Goal: Information Seeking & Learning: Learn about a topic

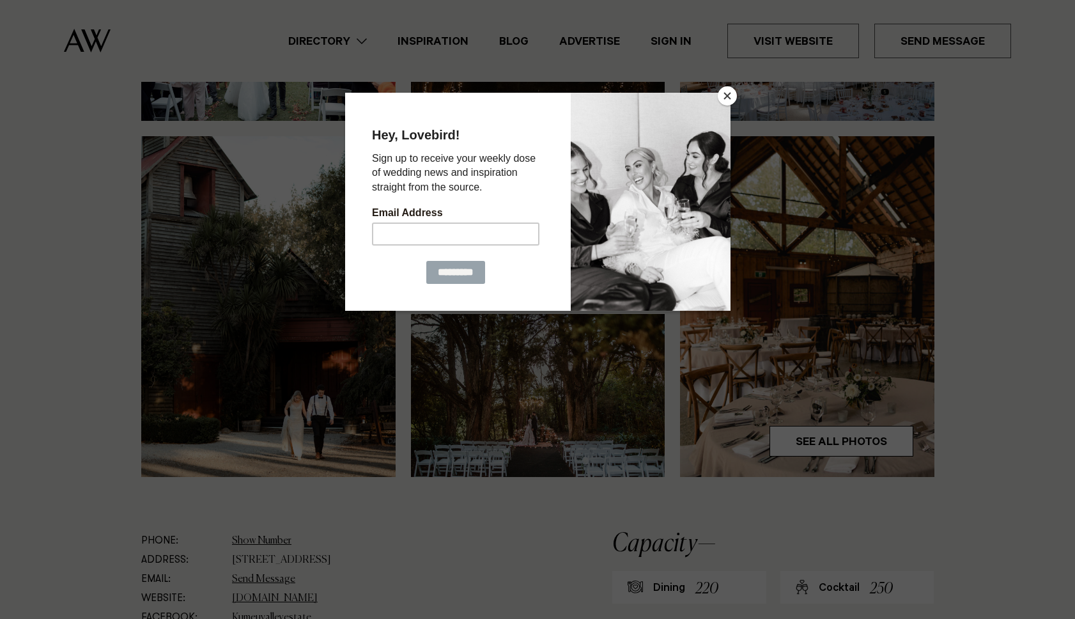
scroll to position [276, 0]
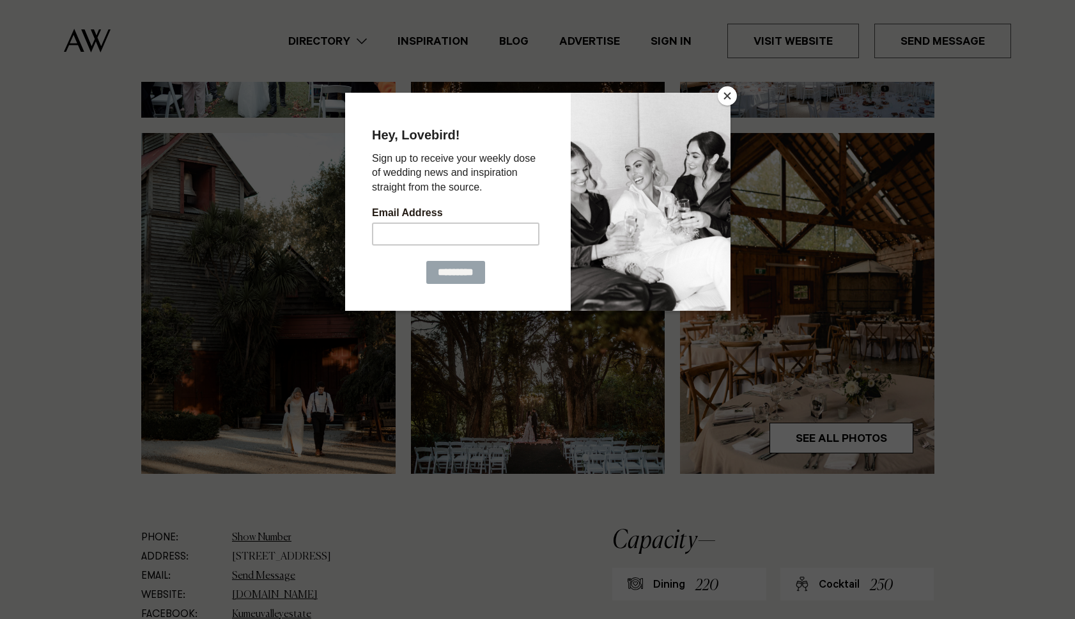
click at [856, 433] on div at bounding box center [537, 309] width 1075 height 619
click at [729, 99] on button "Close" at bounding box center [727, 95] width 19 height 19
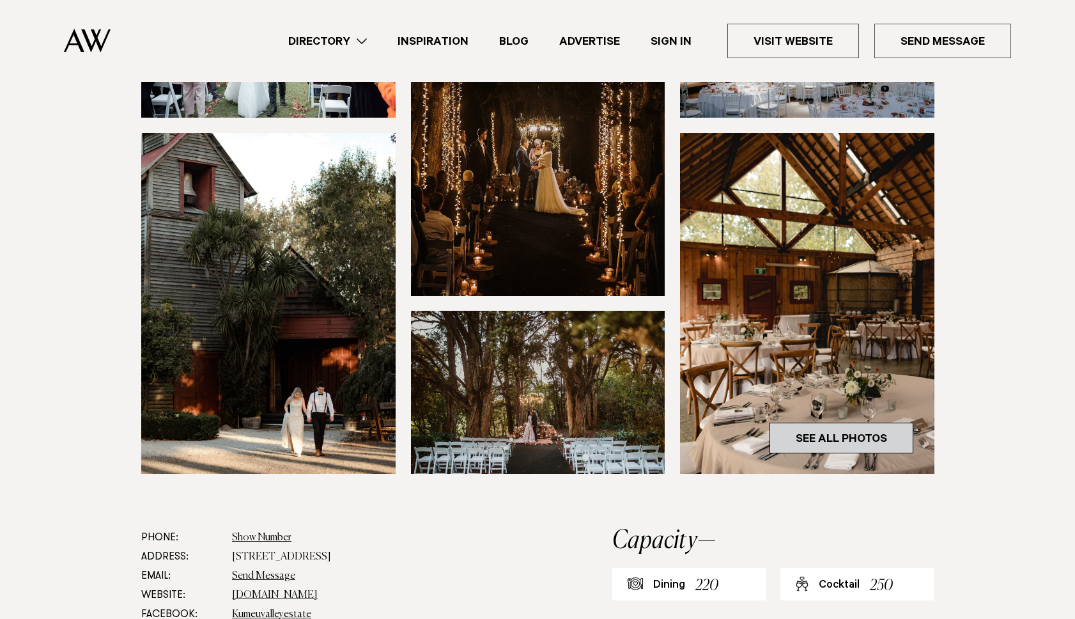
click at [871, 441] on link "See All Photos" at bounding box center [842, 438] width 144 height 31
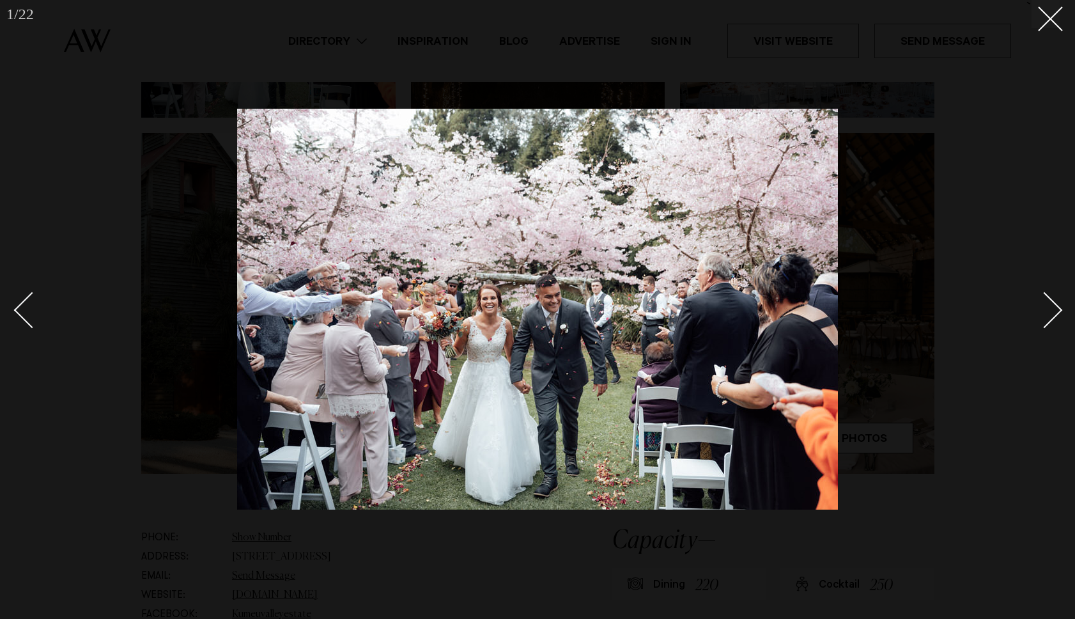
click at [1062, 315] on div at bounding box center [537, 309] width 1075 height 619
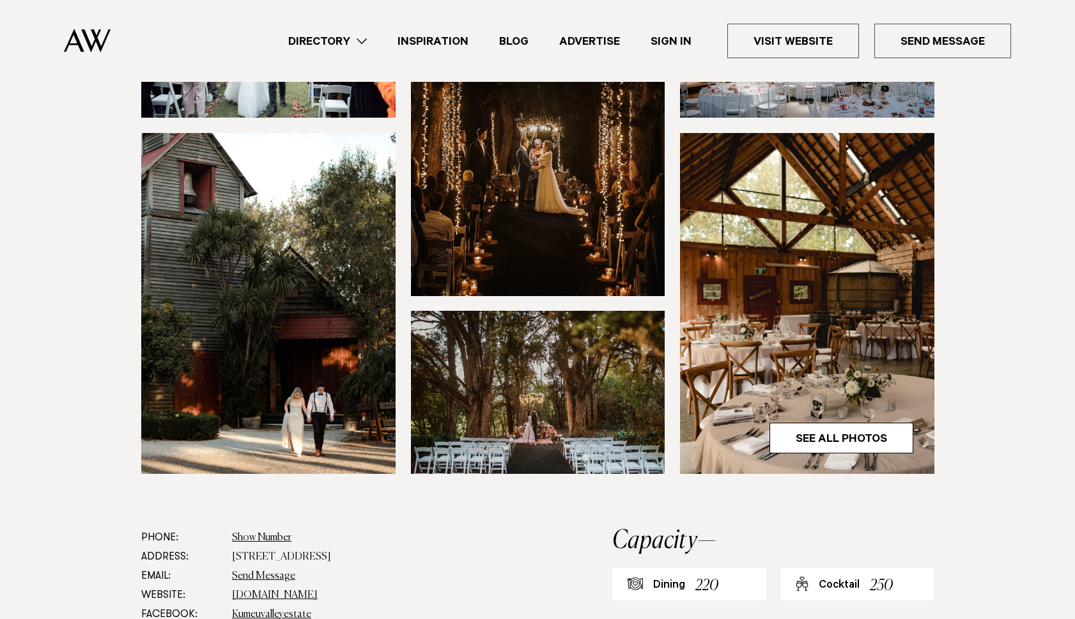
click at [820, 359] on img at bounding box center [807, 303] width 254 height 341
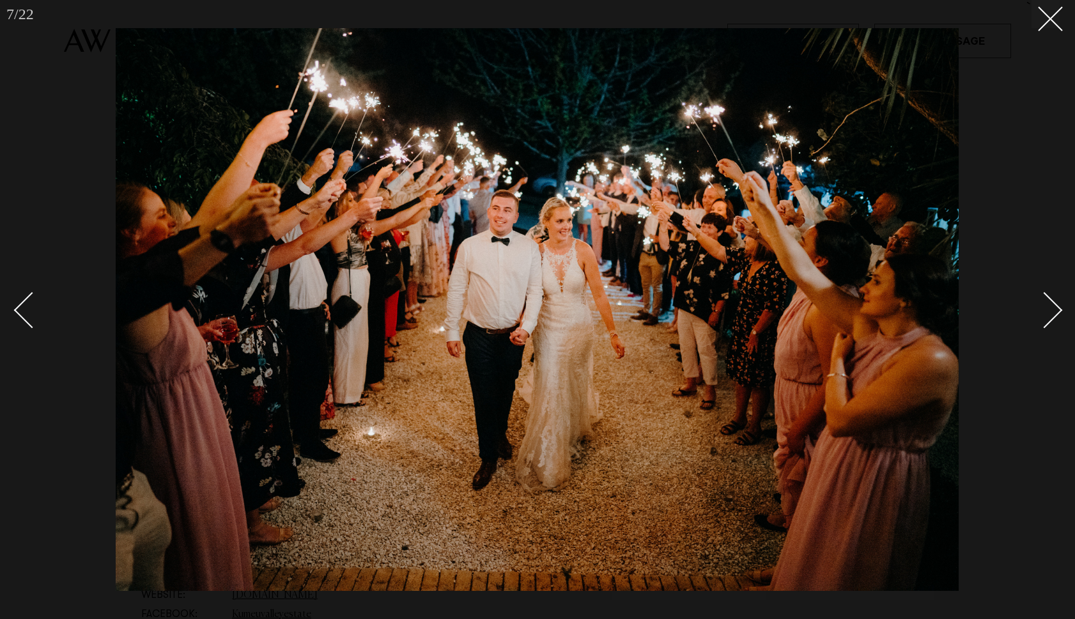
click at [1055, 315] on div "Next slide" at bounding box center [1045, 310] width 36 height 36
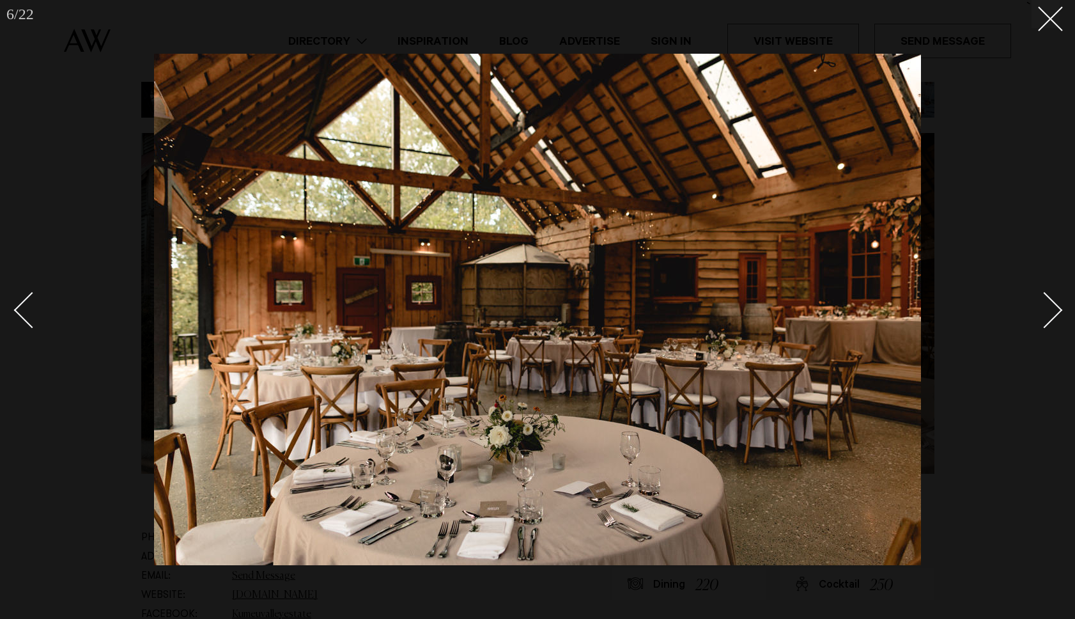
click at [1052, 305] on div "Next slide" at bounding box center [1045, 310] width 36 height 36
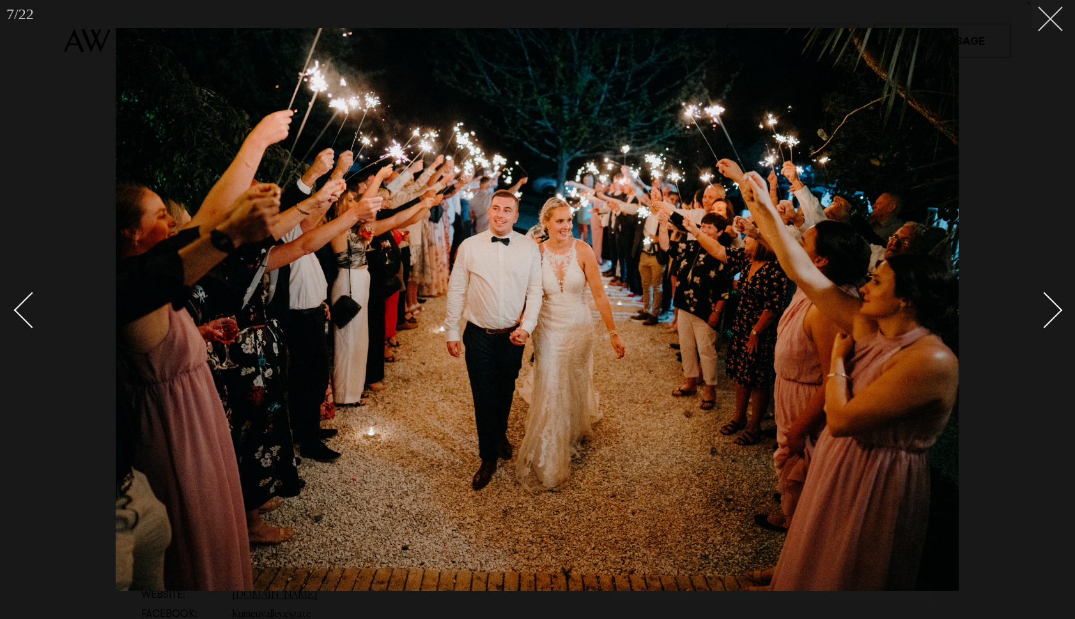
click at [1055, 13] on button at bounding box center [1046, 14] width 28 height 28
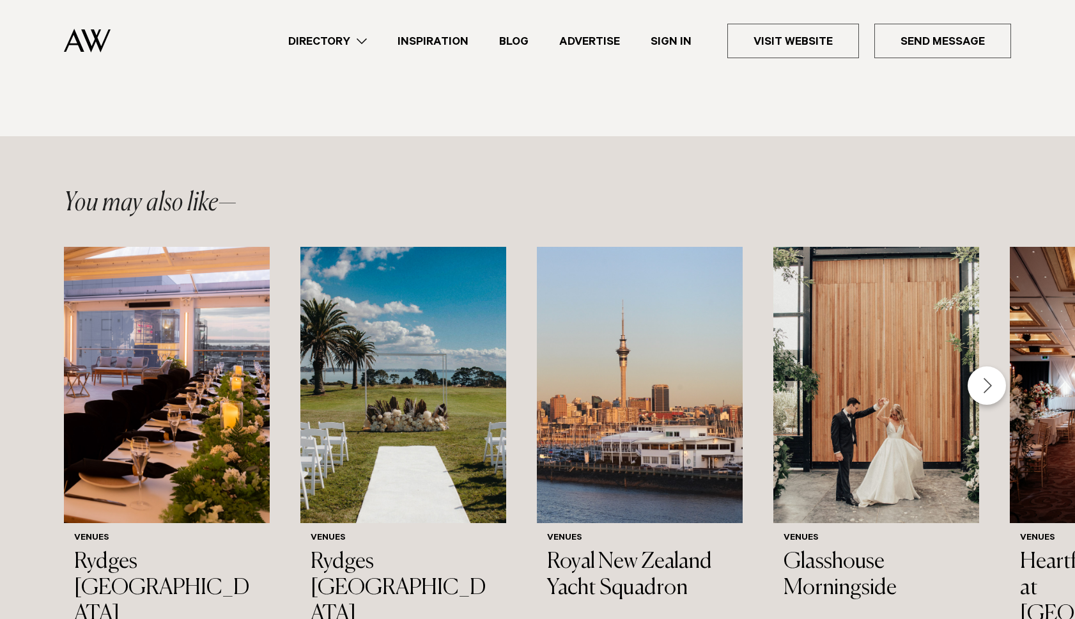
scroll to position [2271, 0]
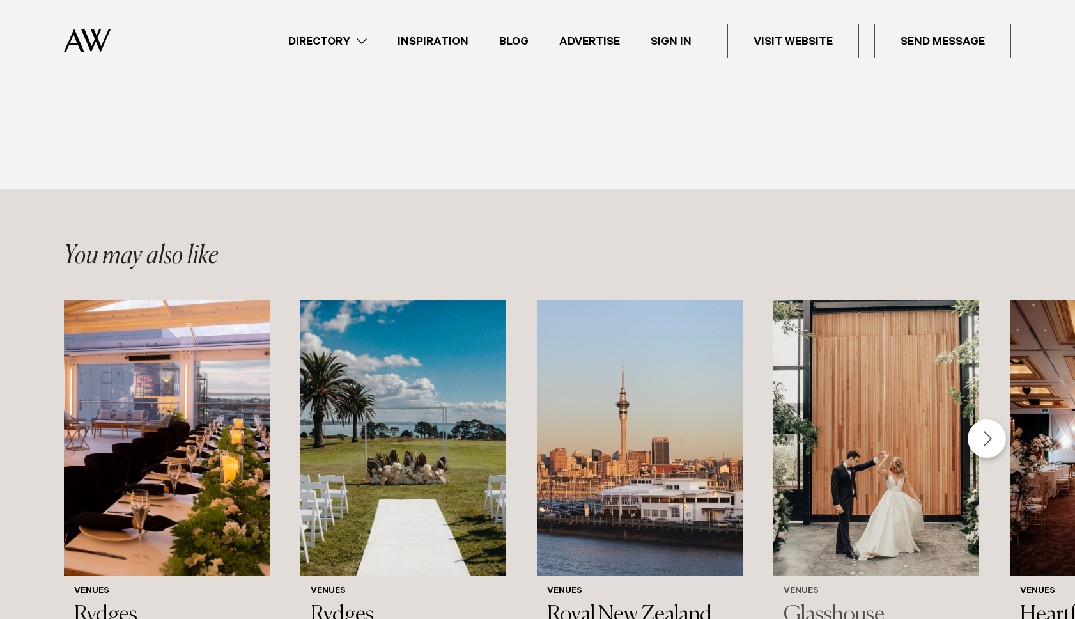
click at [834, 602] on h3 "Glasshouse Morningside" at bounding box center [876, 628] width 185 height 52
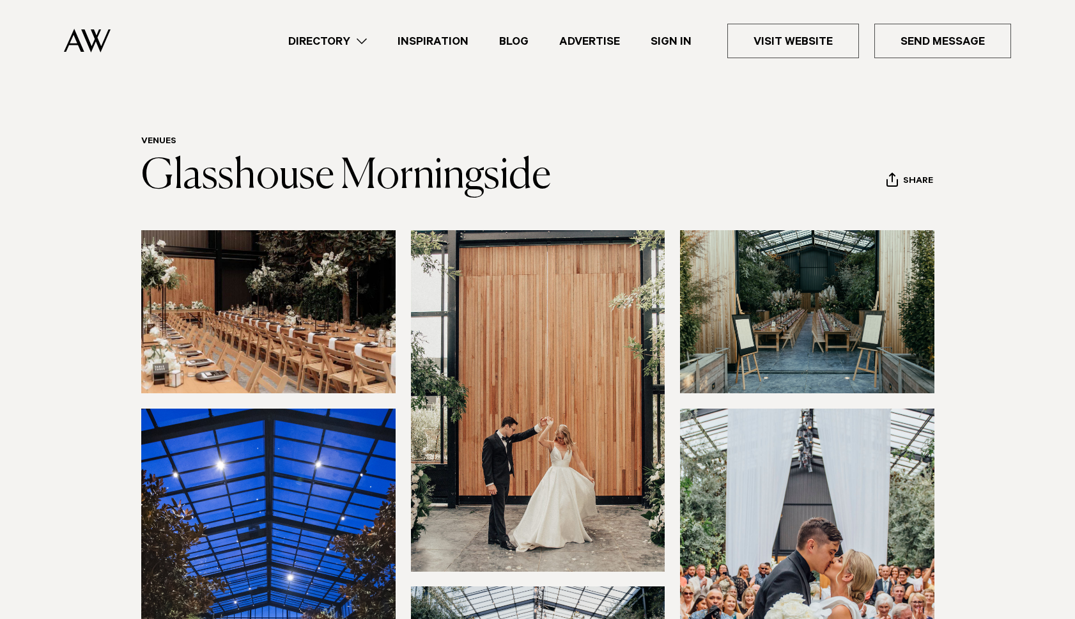
click at [326, 315] on img at bounding box center [268, 311] width 254 height 163
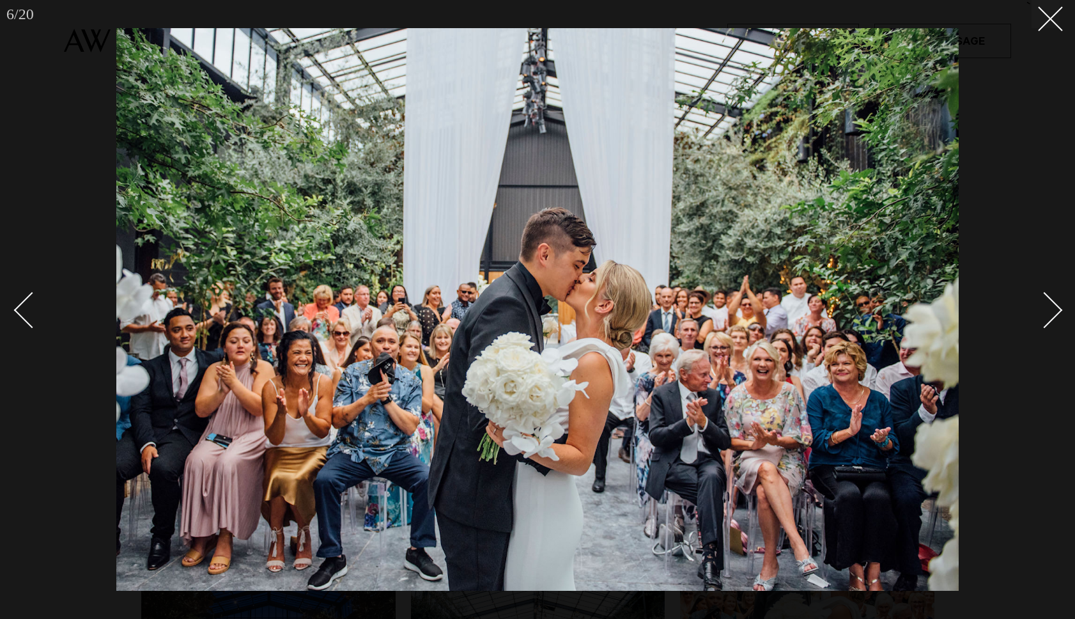
click at [1054, 313] on div "Next slide" at bounding box center [1045, 310] width 36 height 36
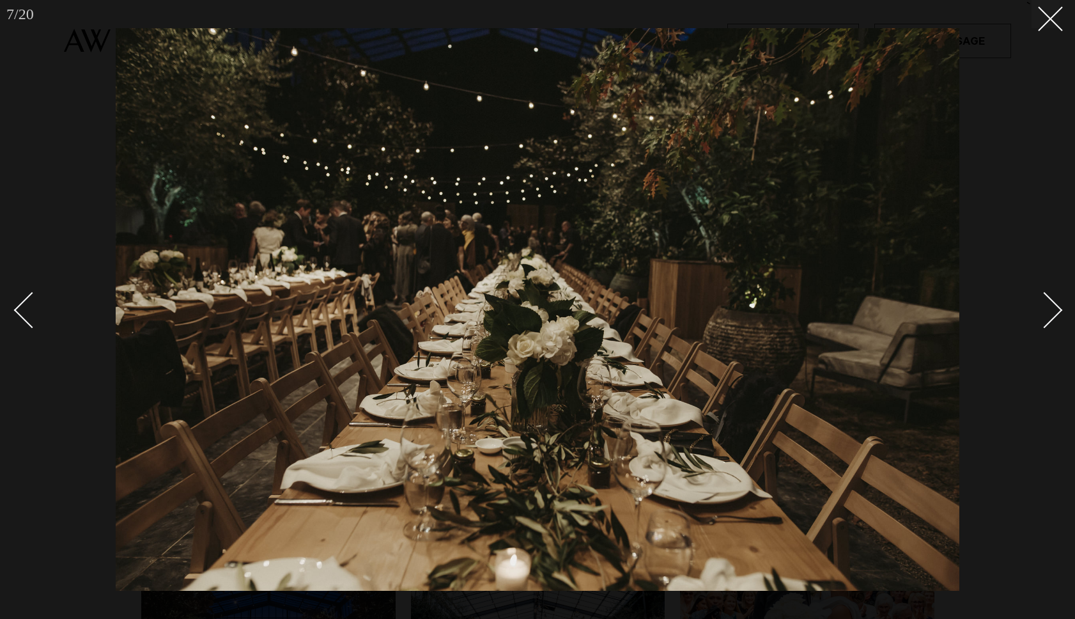
click at [1053, 311] on div "Next slide" at bounding box center [1045, 310] width 36 height 36
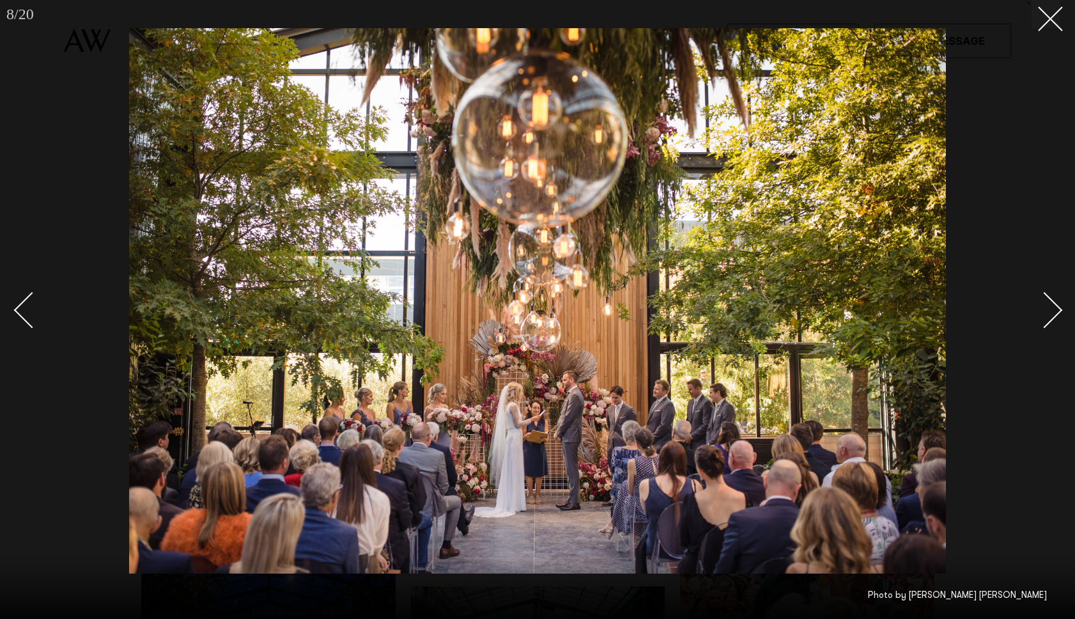
click at [1053, 311] on div "Next slide" at bounding box center [1045, 310] width 36 height 36
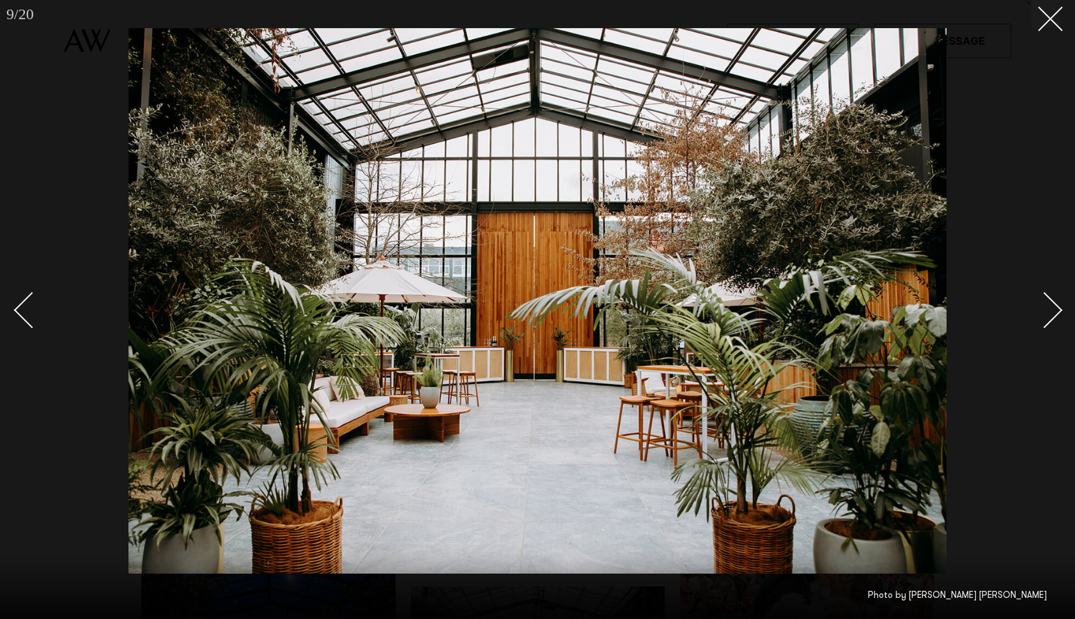
click at [1053, 311] on div "Next slide" at bounding box center [1045, 310] width 36 height 36
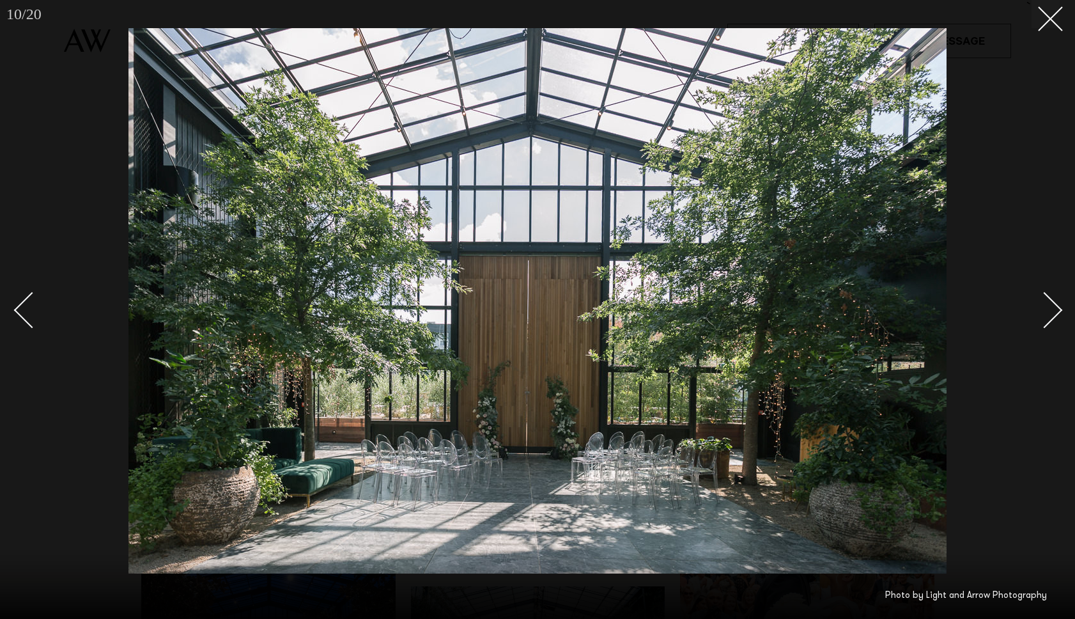
click at [1053, 311] on div "Next slide" at bounding box center [1045, 310] width 36 height 36
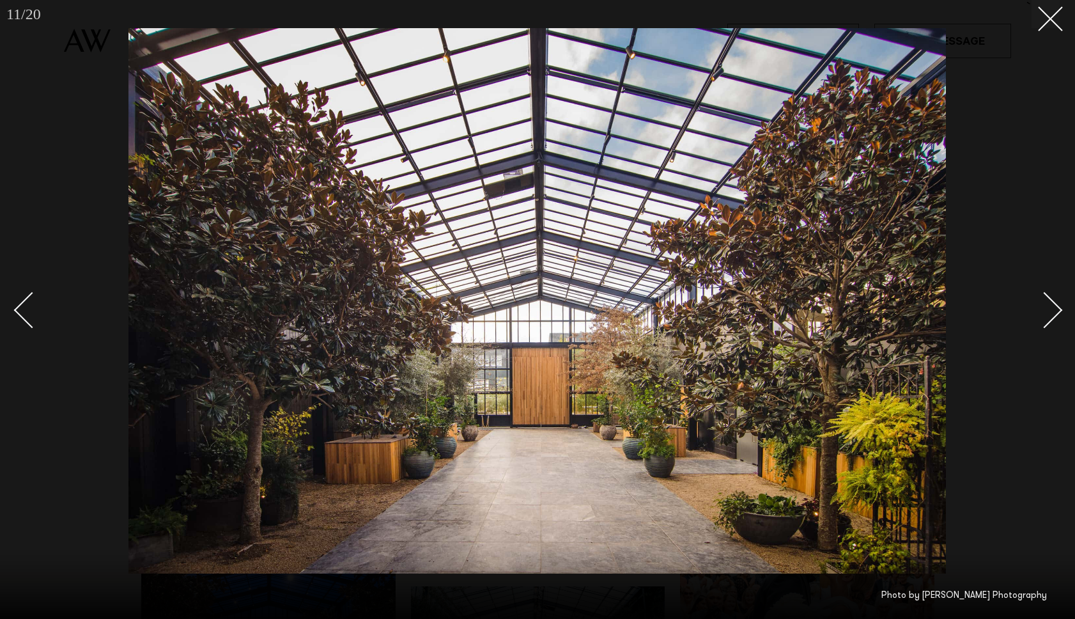
click at [1053, 311] on div "Next slide" at bounding box center [1045, 310] width 36 height 36
